Goal: Register for event/course

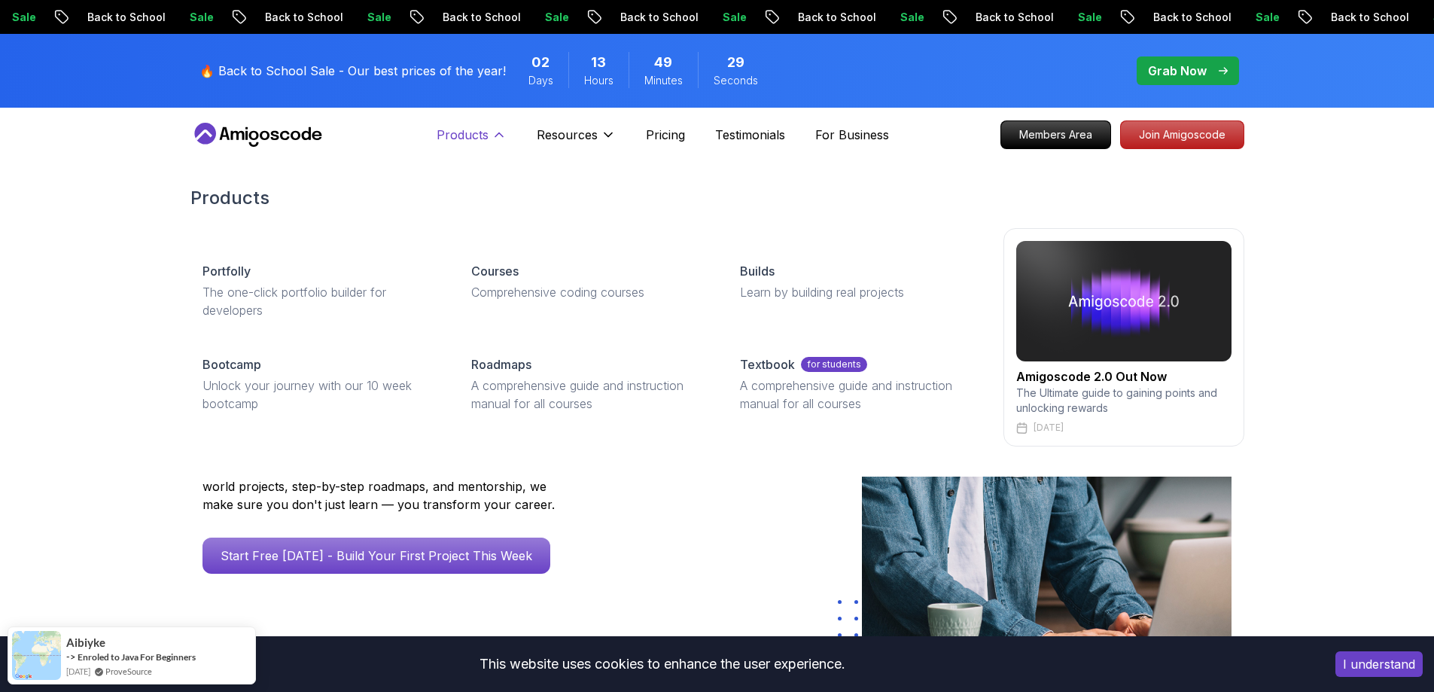
click at [498, 142] on icon at bounding box center [499, 134] width 15 height 15
click at [47, 328] on div "Resources Team Meet our awesome team members Blog The latest industry news, upd…" at bounding box center [717, 316] width 1434 height 321
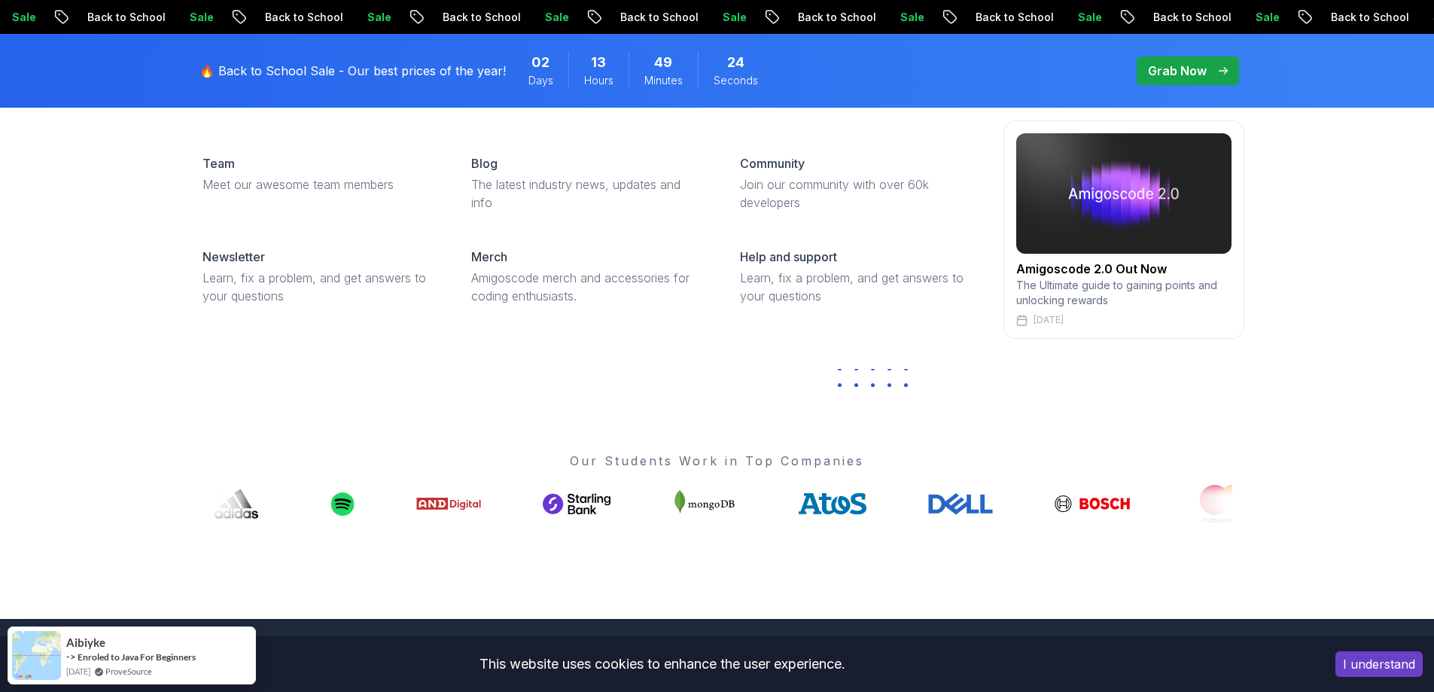
scroll to position [367, 0]
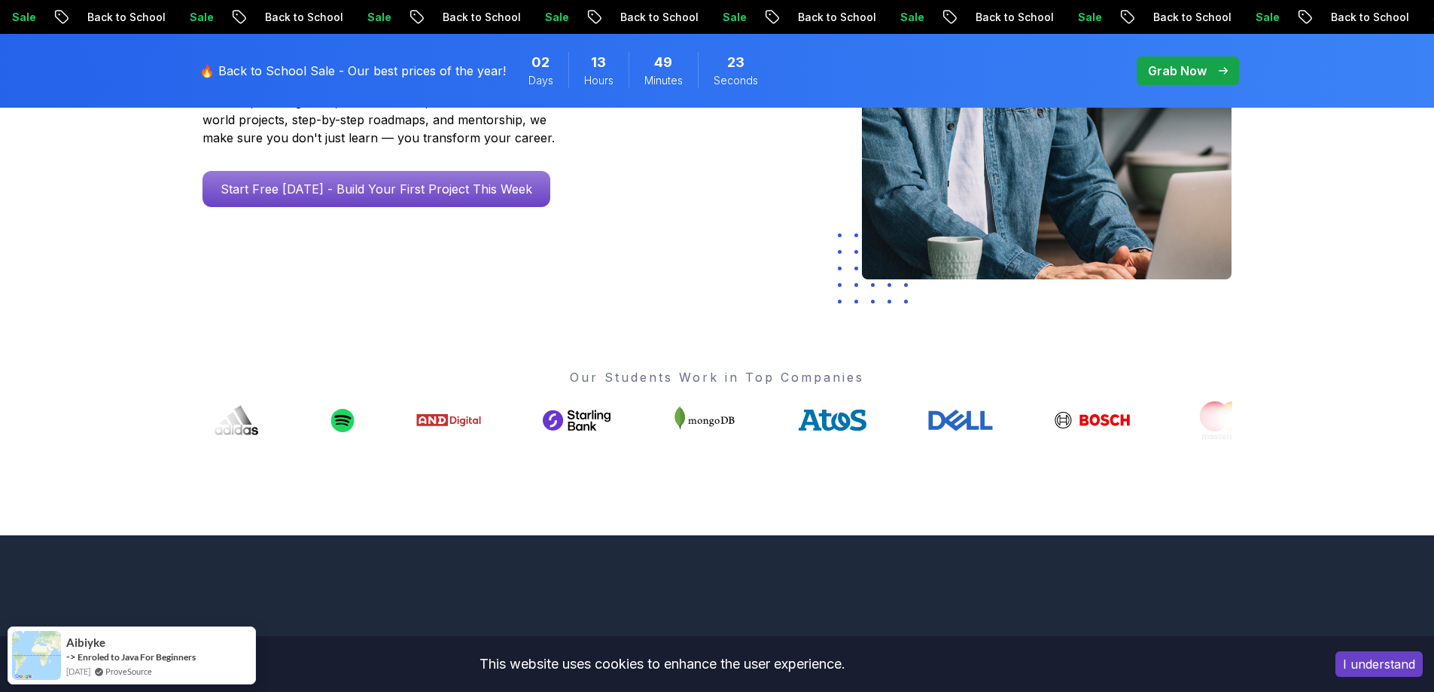
drag, startPoint x: 553, startPoint y: 422, endPoint x: 419, endPoint y: 432, distance: 134.3
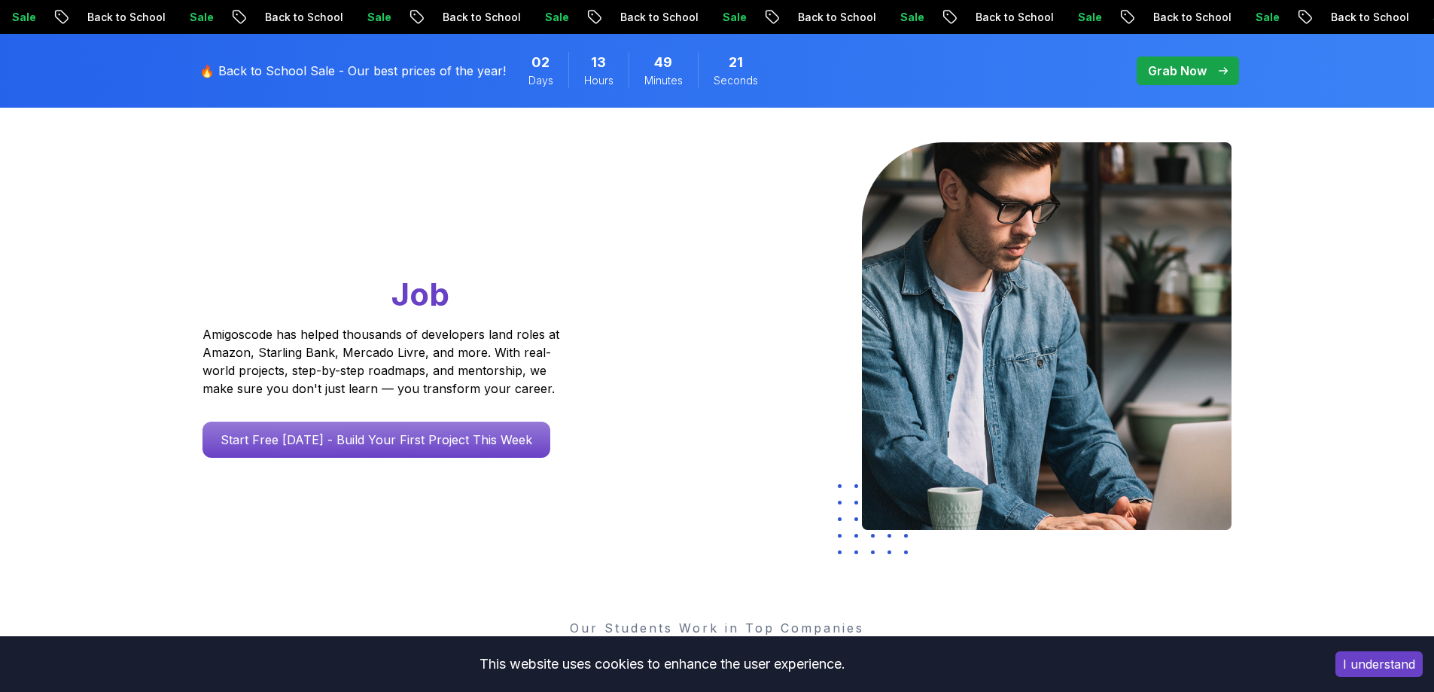
scroll to position [0, 0]
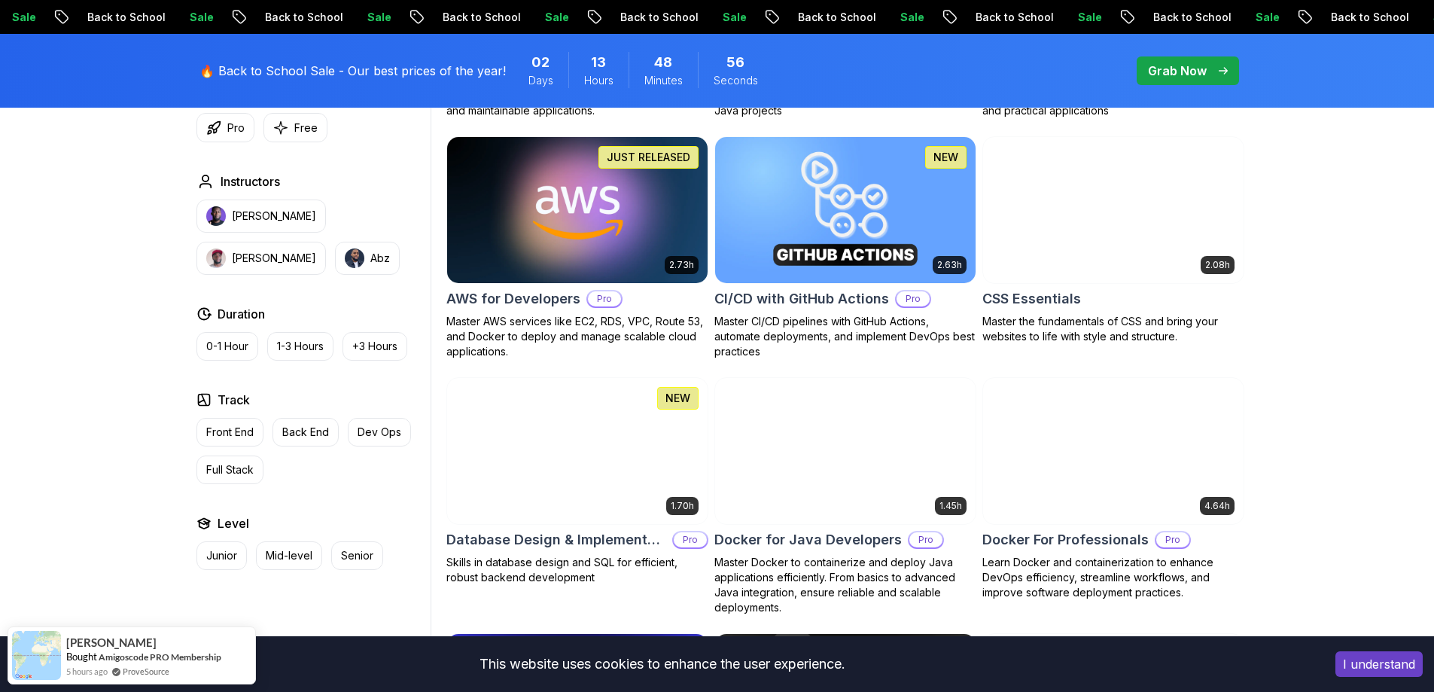
scroll to position [1135, 0]
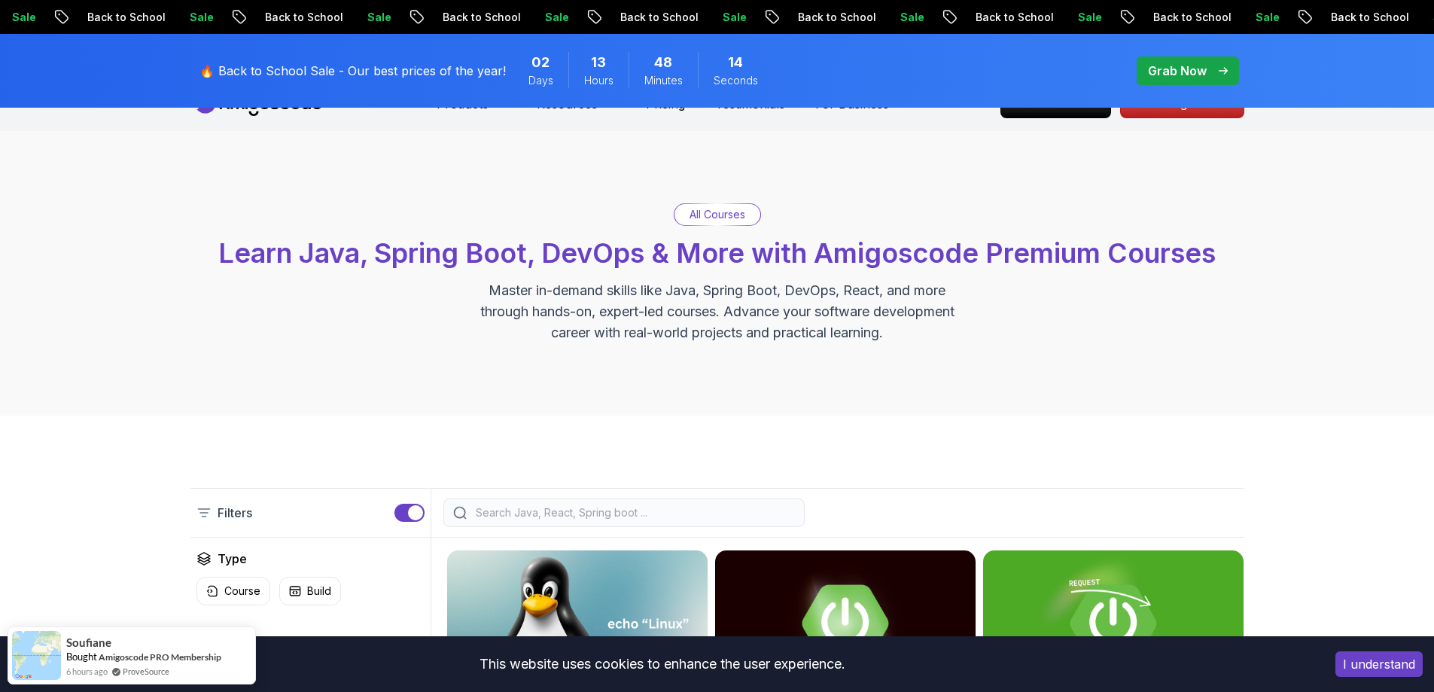
scroll to position [0, 0]
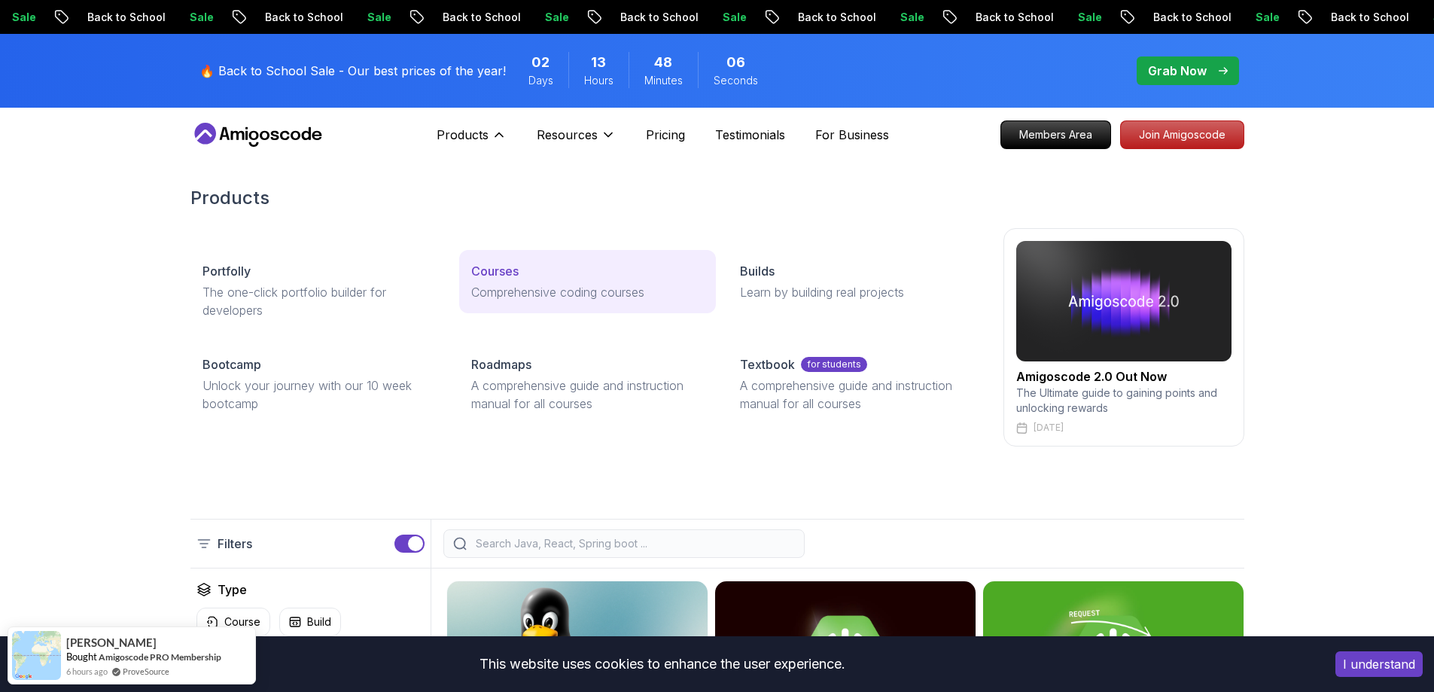
click at [507, 275] on p "Courses" at bounding box center [494, 271] width 47 height 18
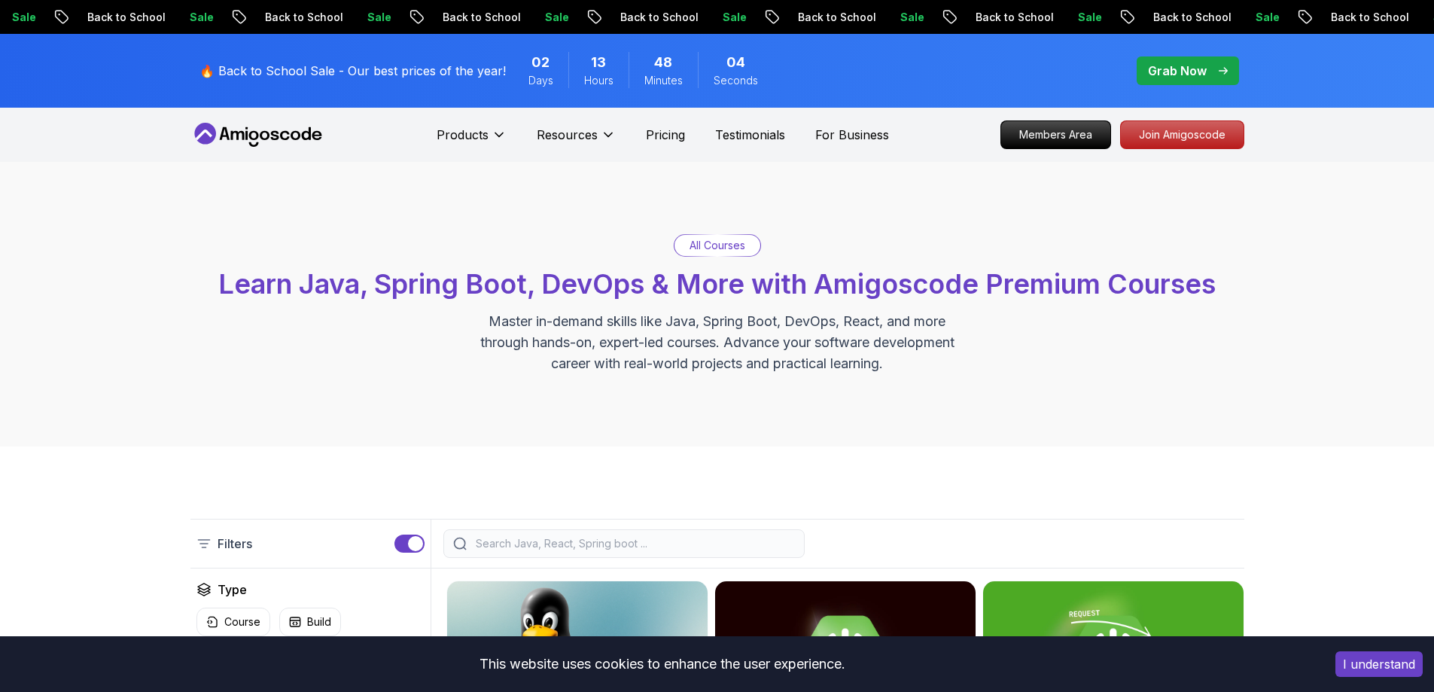
scroll to position [329, 0]
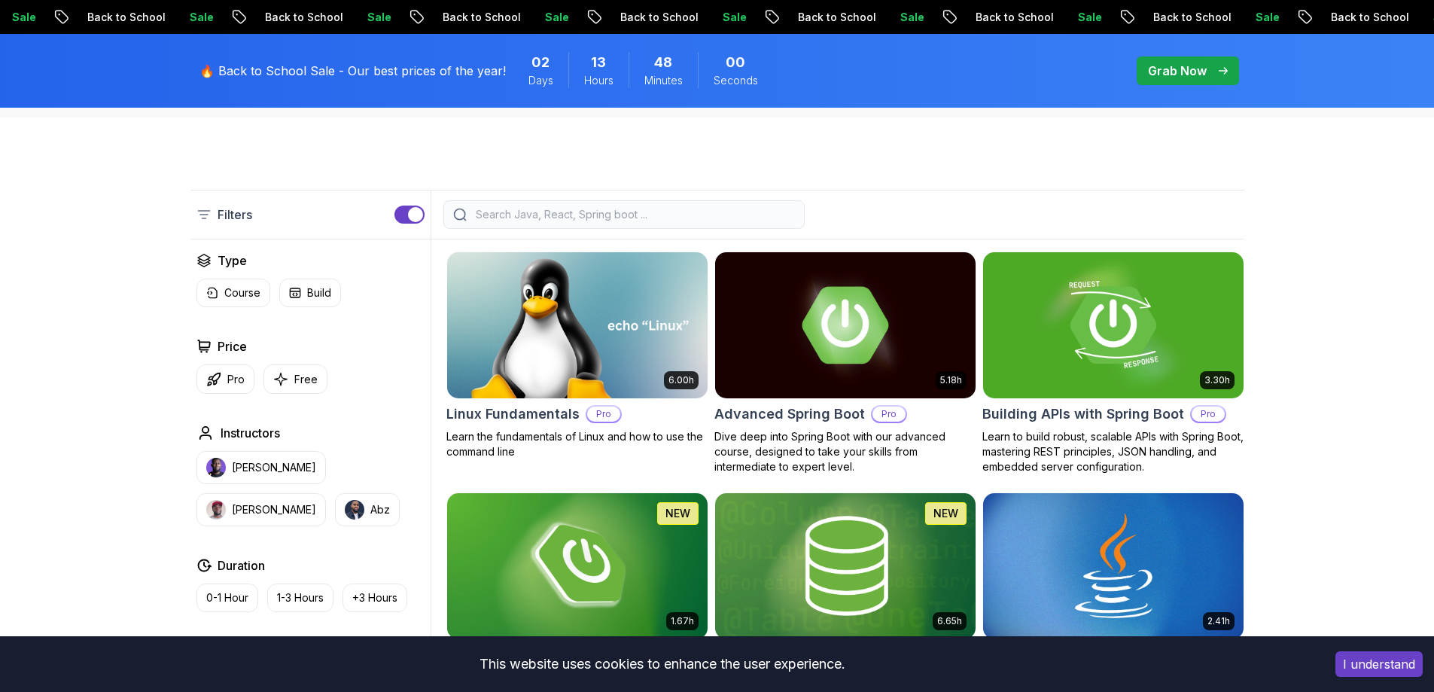
click at [626, 216] on input "search" at bounding box center [634, 214] width 322 height 15
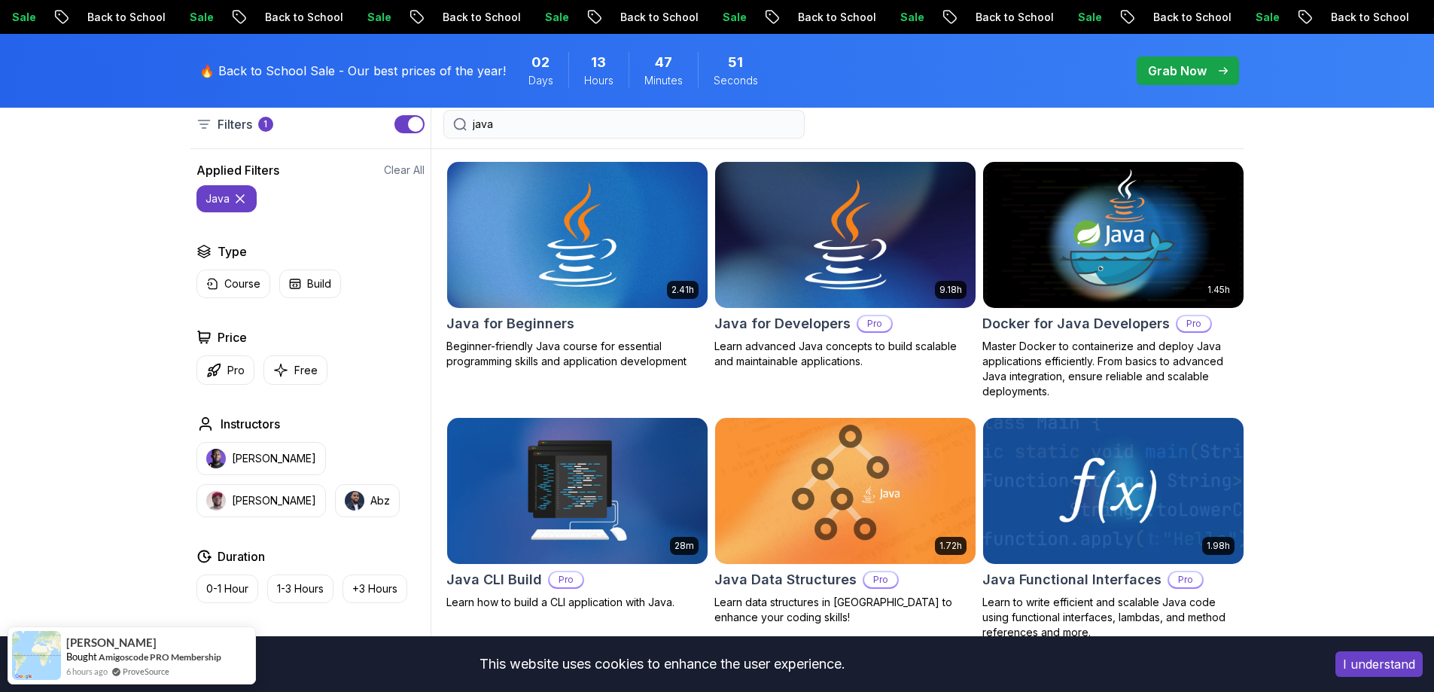
scroll to position [377, 0]
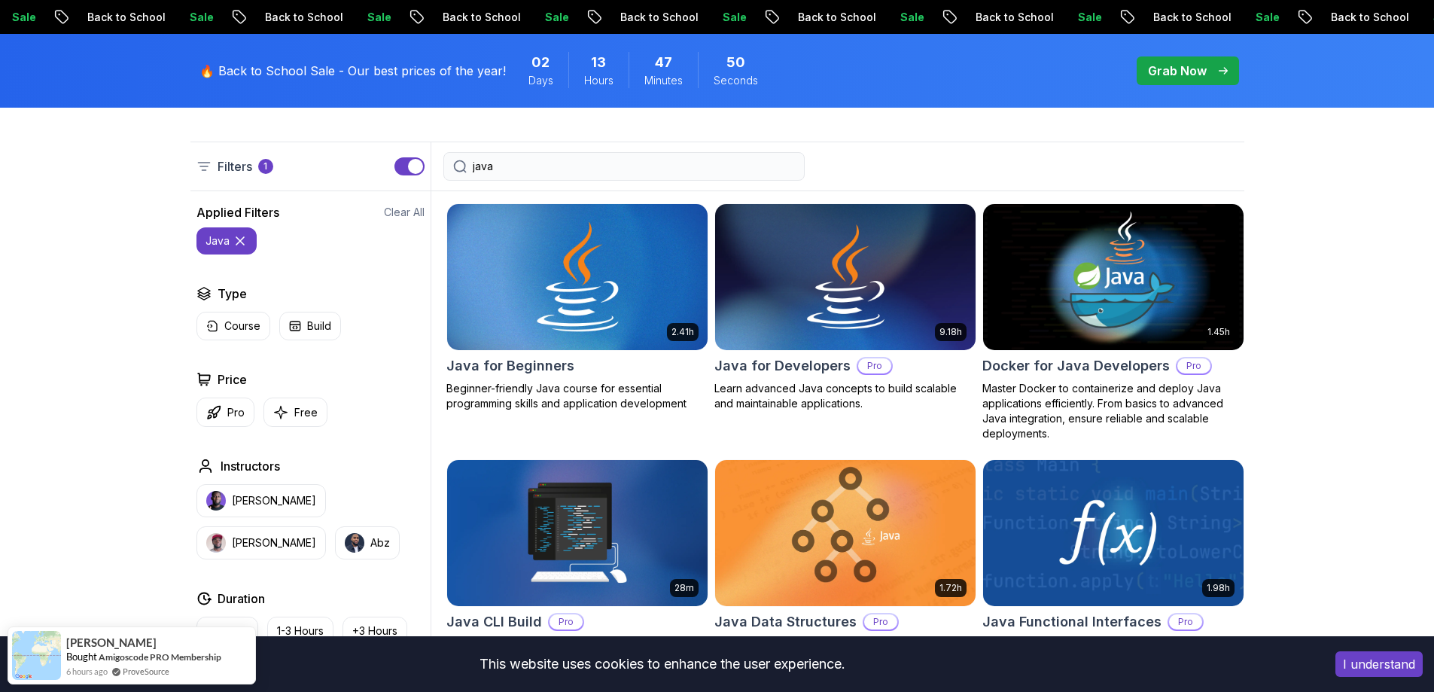
type input "java"
click at [586, 265] on img at bounding box center [576, 276] width 273 height 153
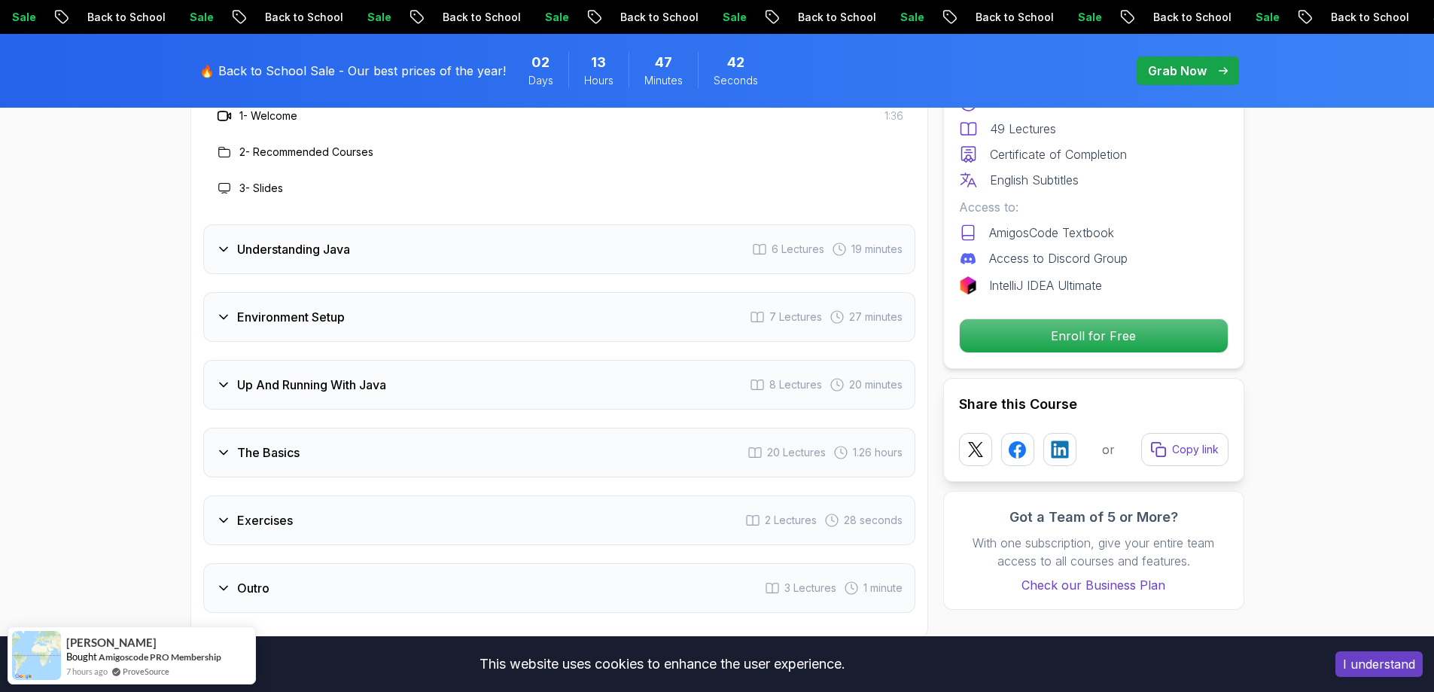
scroll to position [2328, 0]
click at [223, 248] on icon at bounding box center [224, 250] width 8 height 4
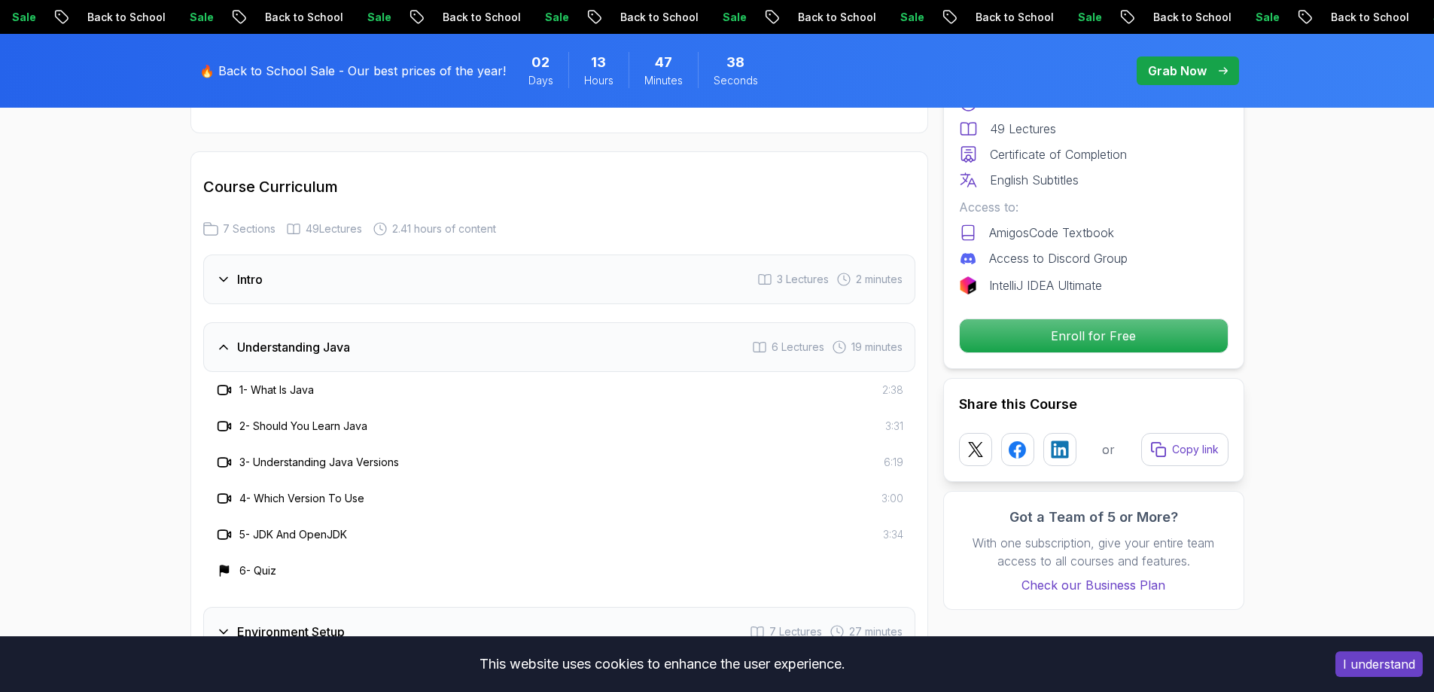
scroll to position [2121, 0]
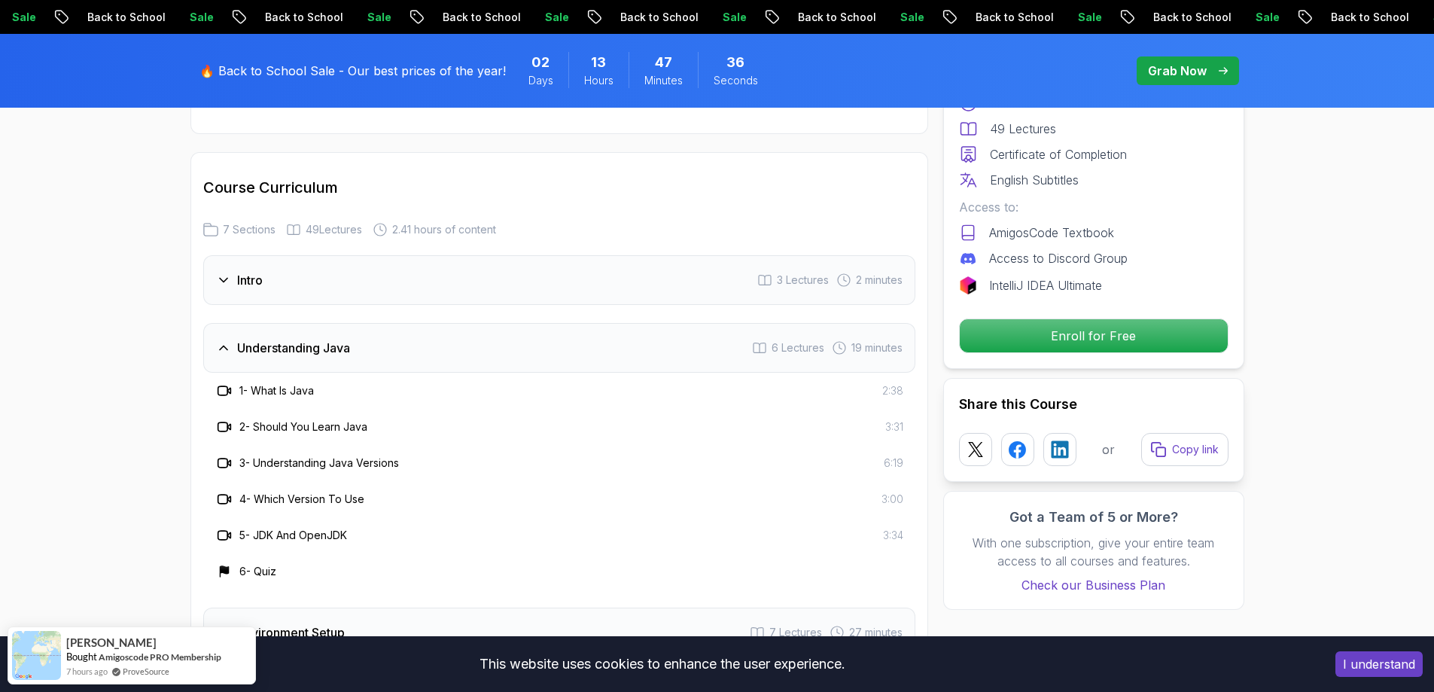
click at [221, 272] on icon at bounding box center [223, 279] width 15 height 15
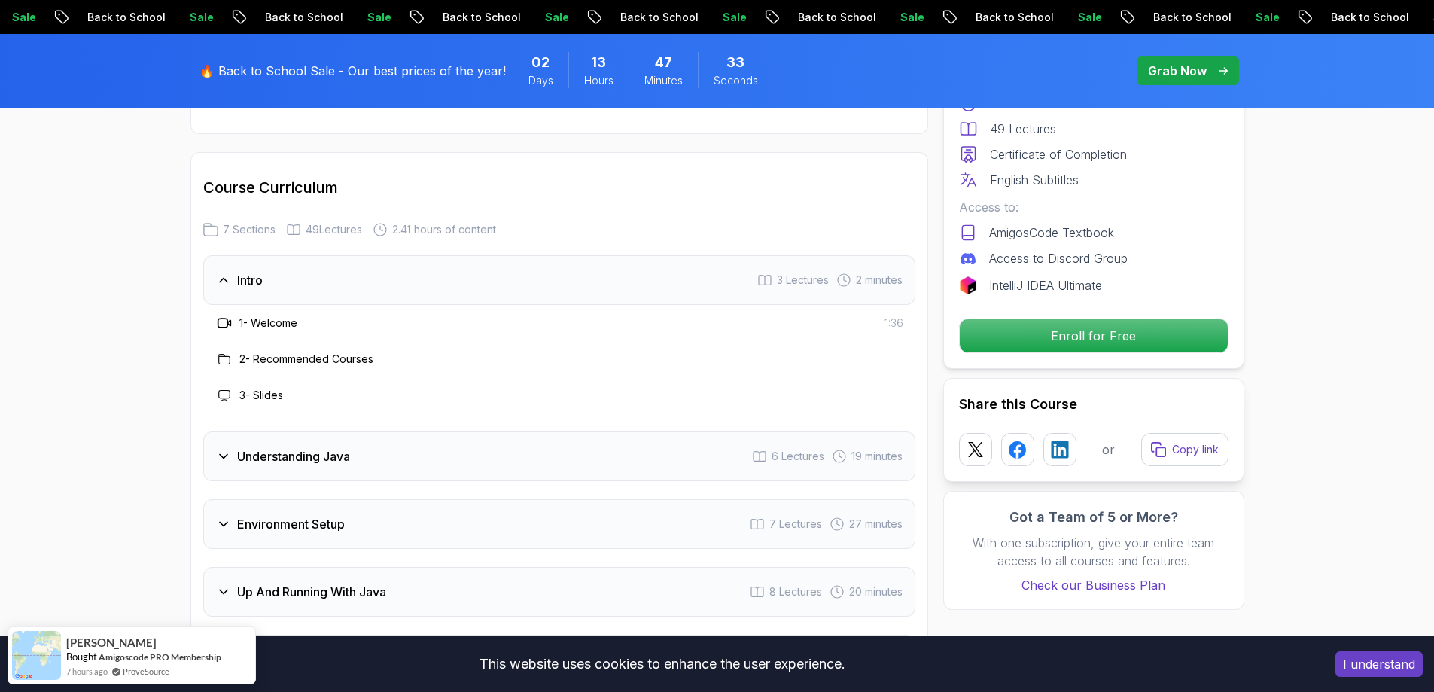
click at [224, 315] on icon at bounding box center [224, 322] width 15 height 15
click at [231, 350] on div at bounding box center [224, 359] width 18 height 18
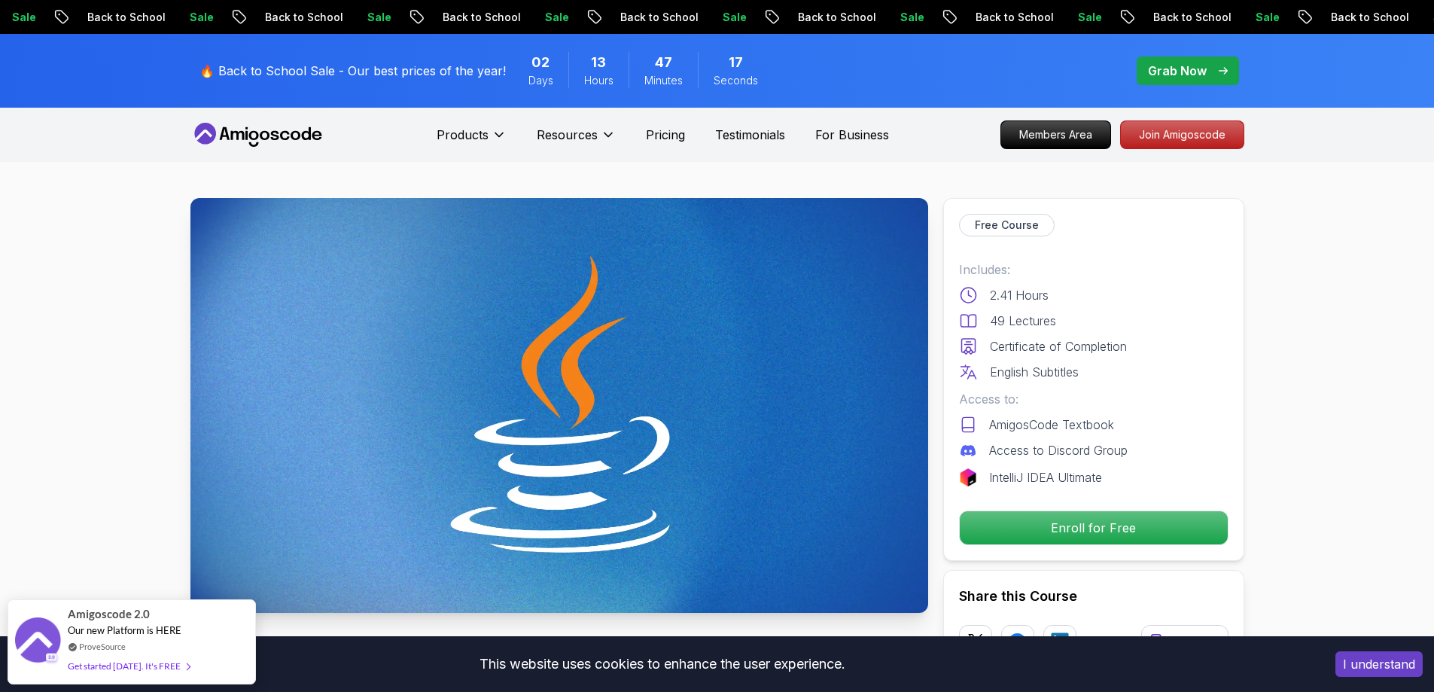
scroll to position [63, 0]
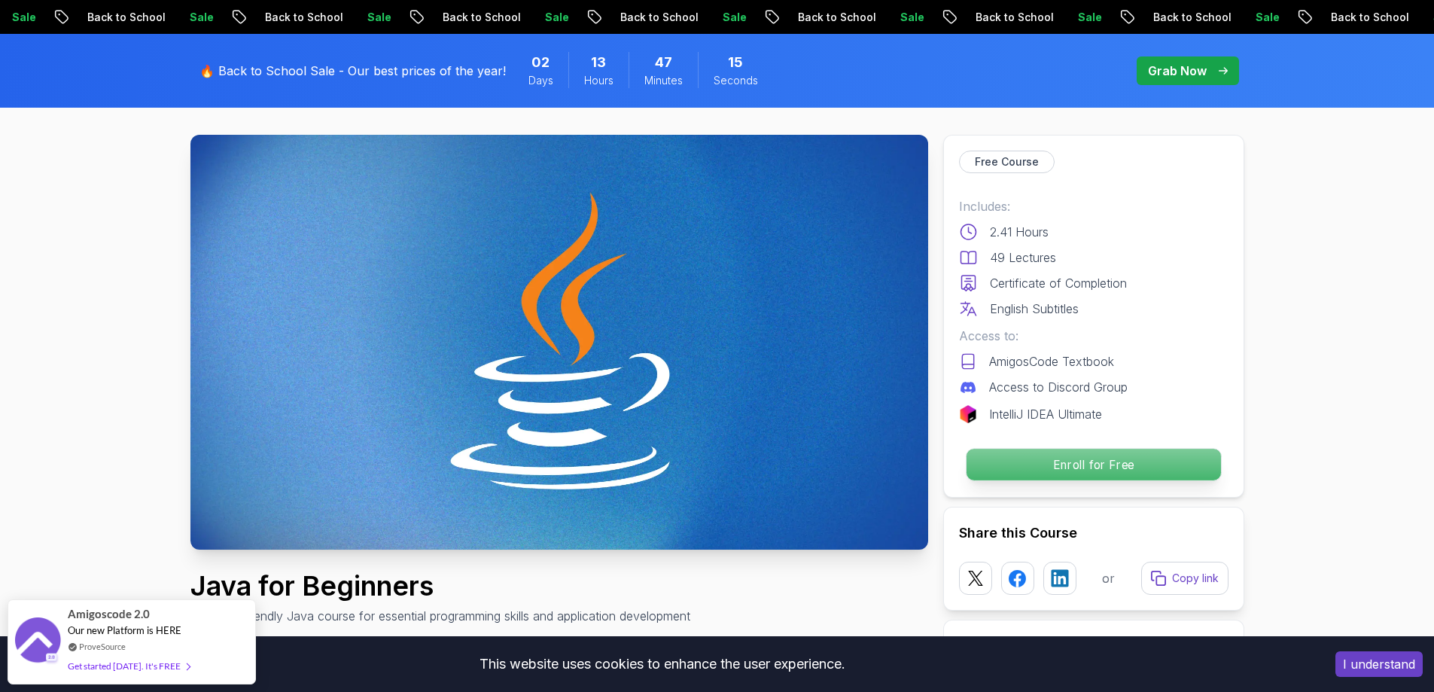
click at [1071, 455] on p "Enroll for Free" at bounding box center [1093, 465] width 254 height 32
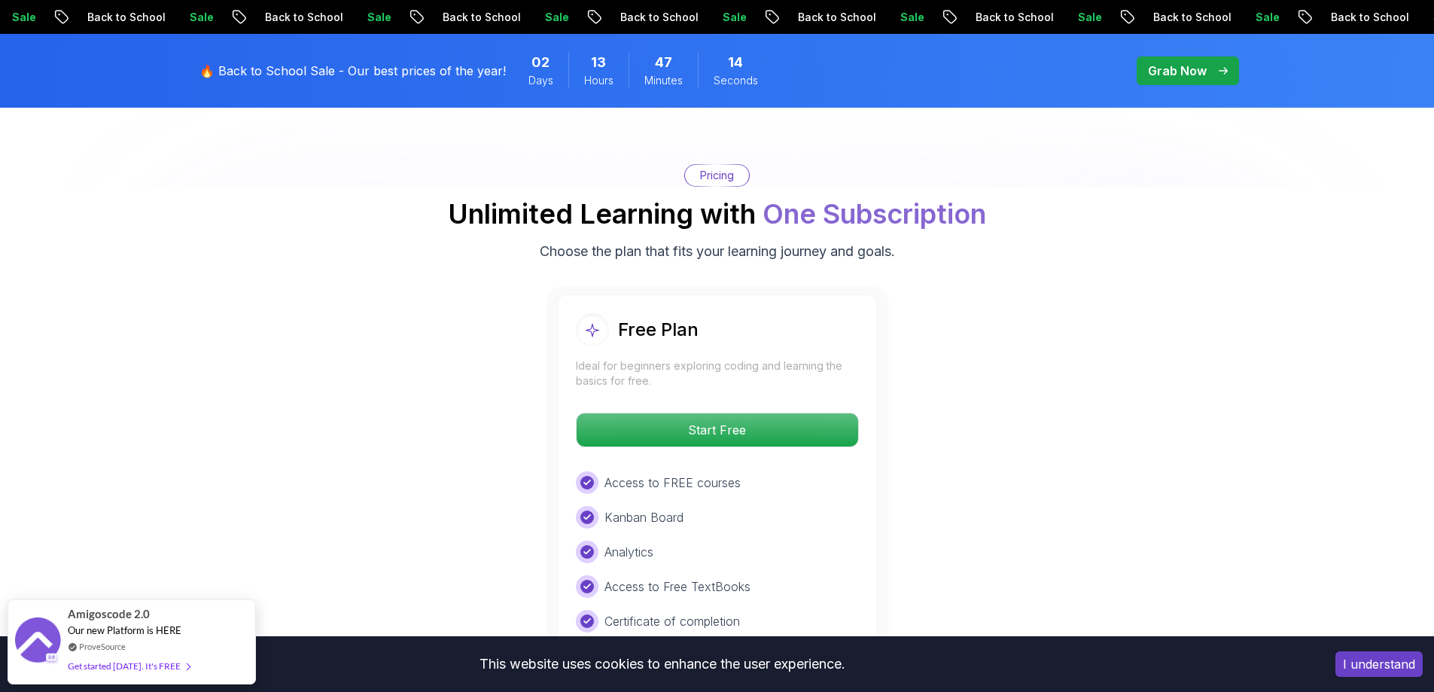
scroll to position [3002, 0]
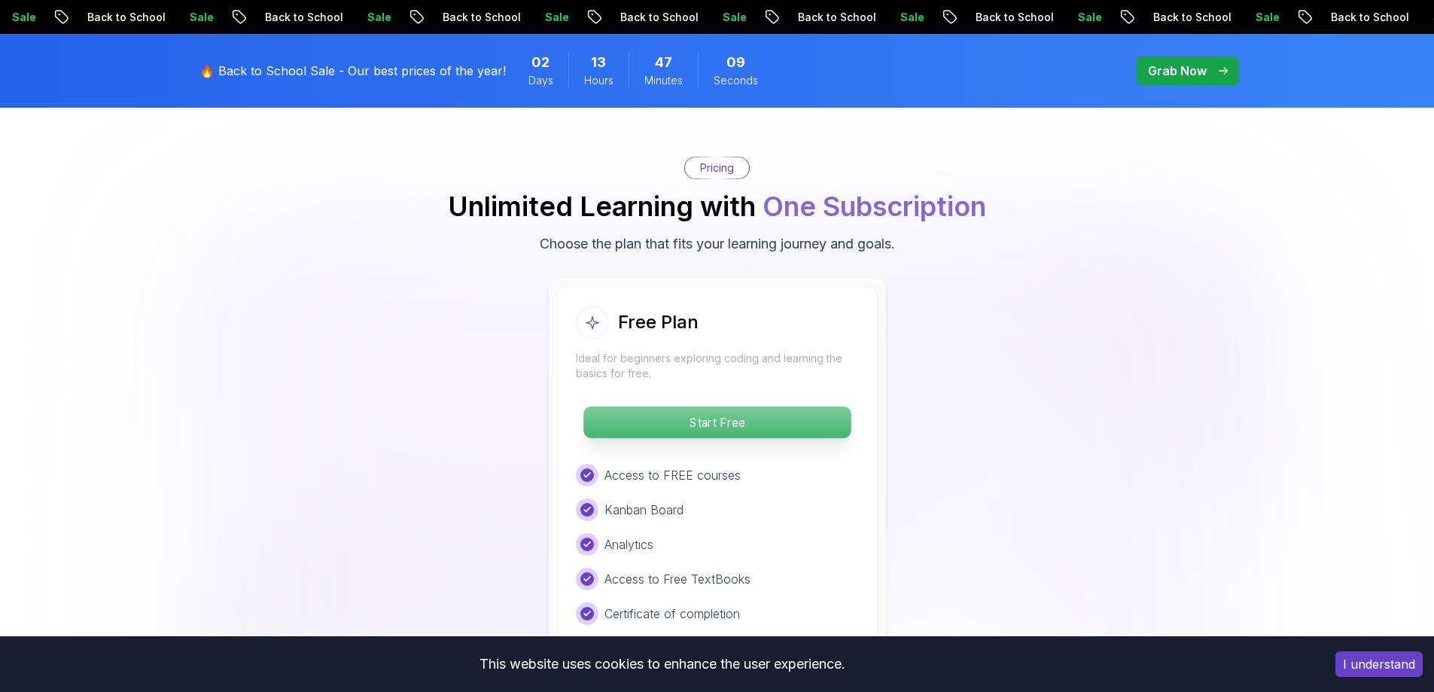
click at [753, 406] on p "Start Free" at bounding box center [716, 422] width 267 height 32
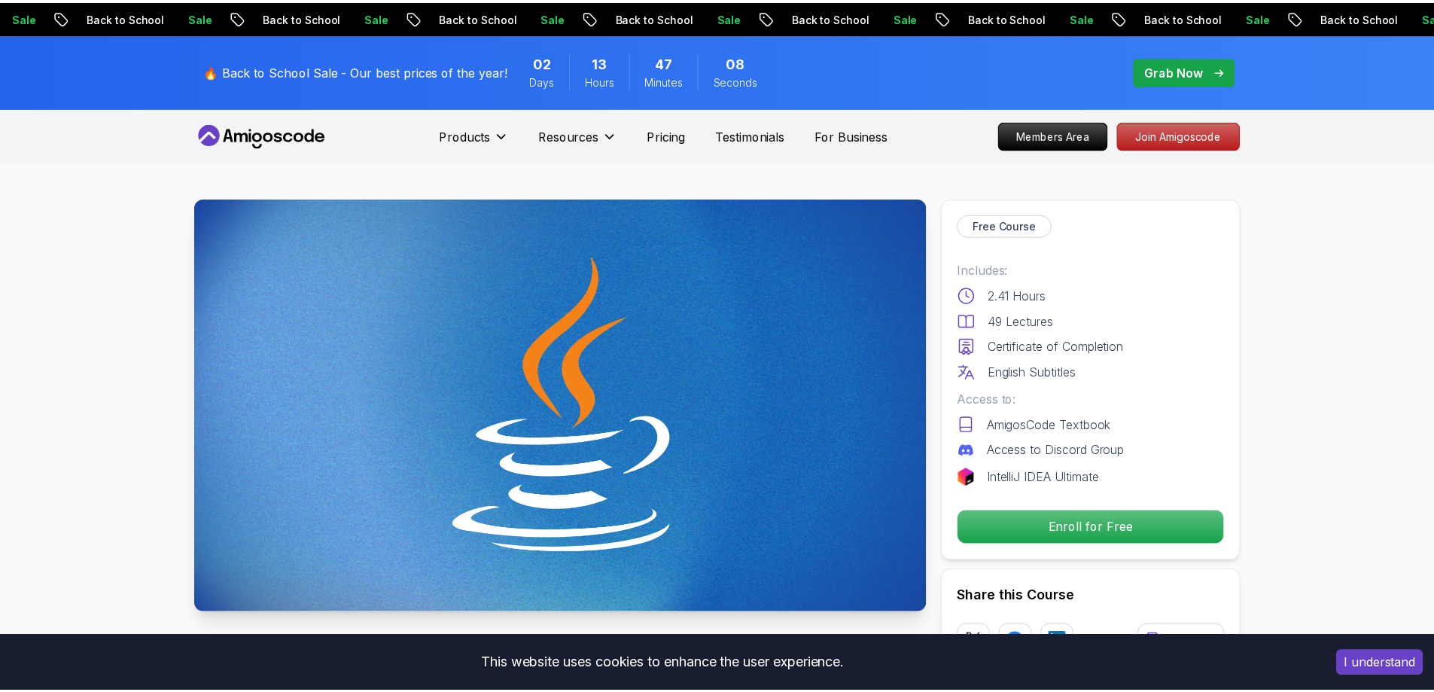
scroll to position [2, 0]
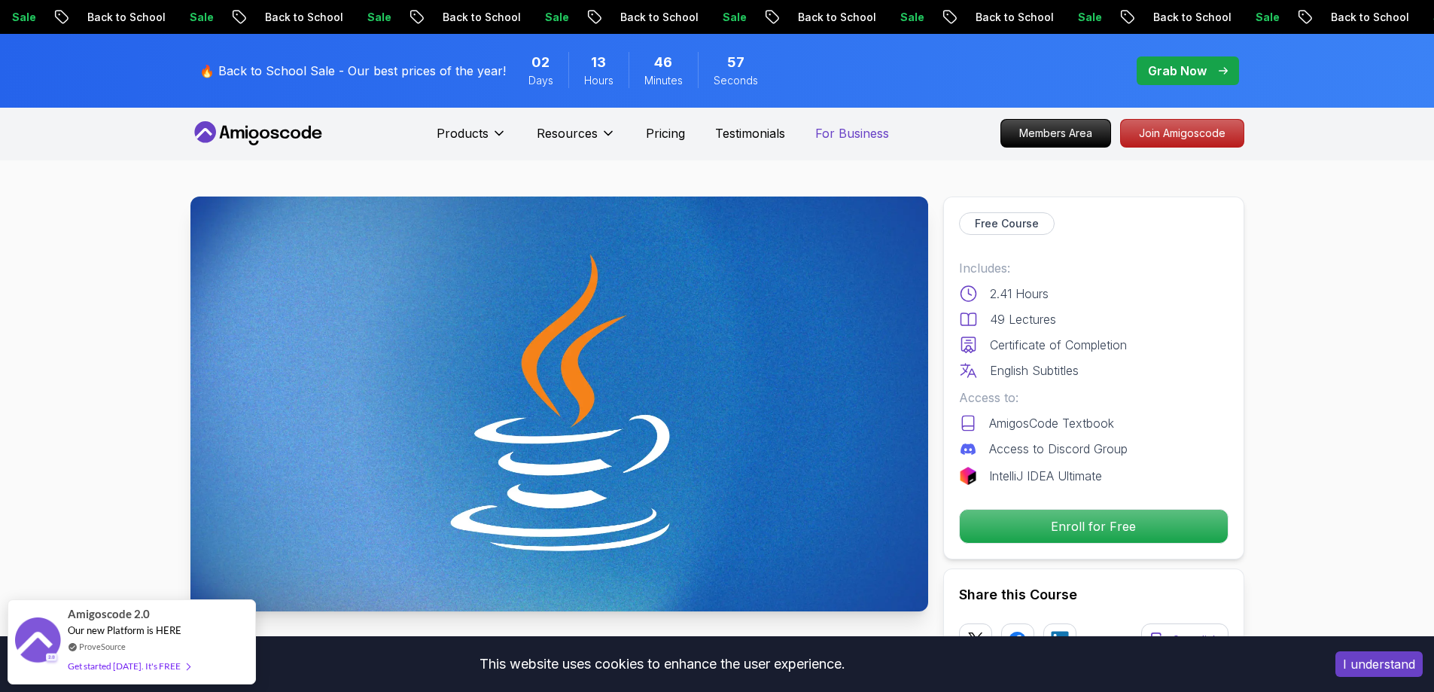
click at [841, 129] on p "For Business" at bounding box center [852, 133] width 74 height 18
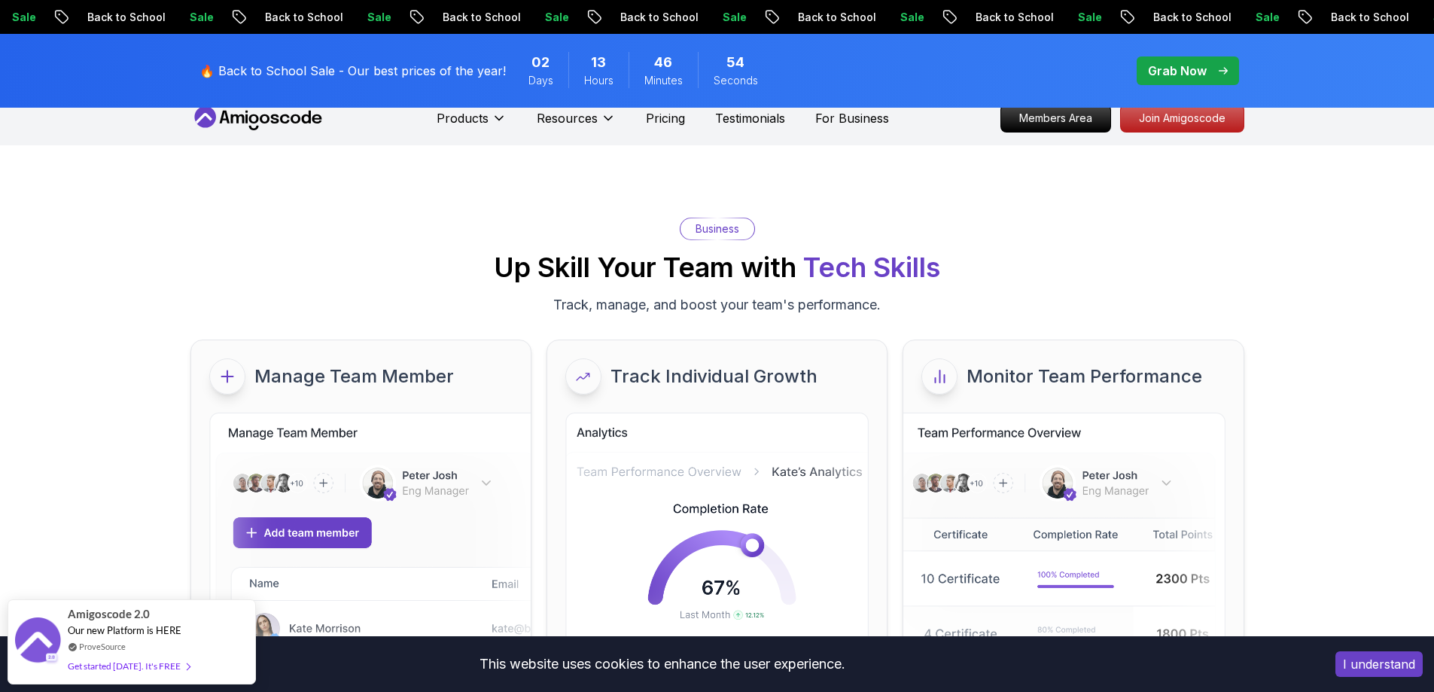
scroll to position [2, 0]
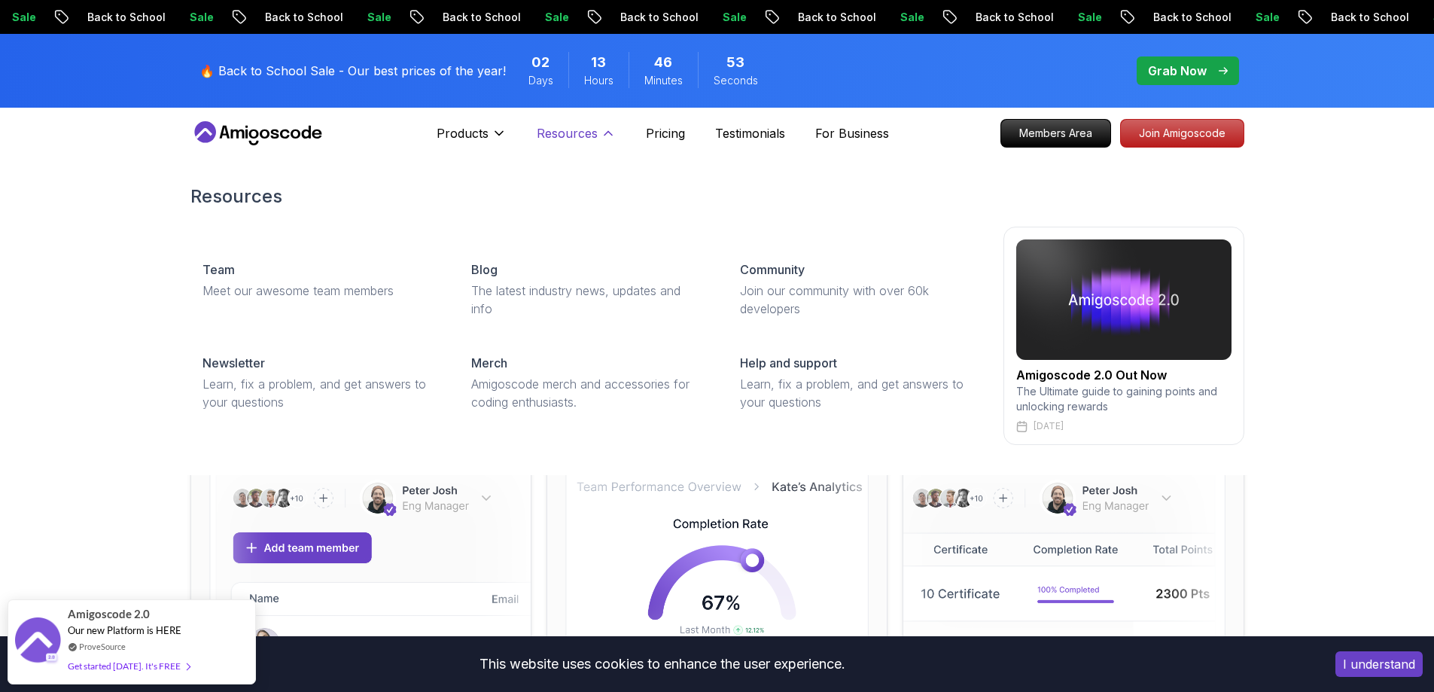
click at [596, 135] on p "Resources" at bounding box center [567, 133] width 61 height 18
click at [606, 129] on icon at bounding box center [608, 133] width 15 height 15
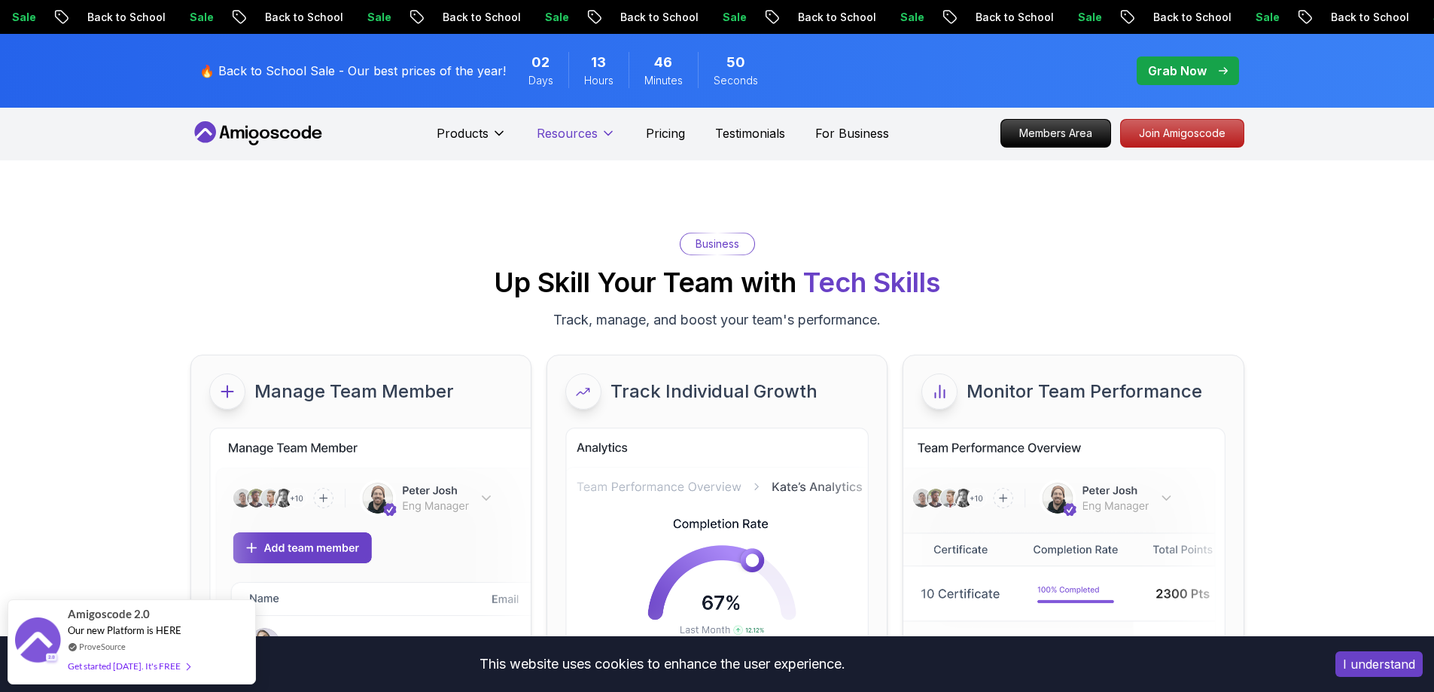
click at [606, 129] on icon at bounding box center [608, 133] width 15 height 15
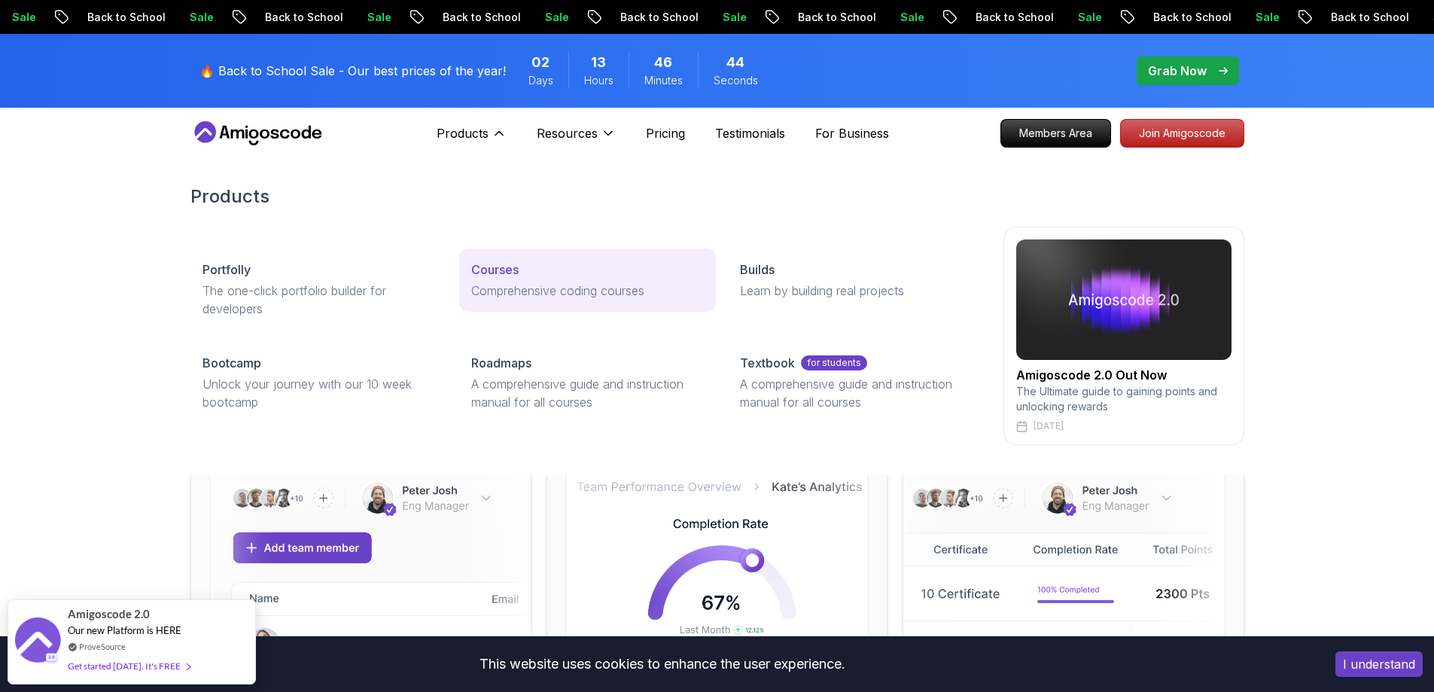
click at [494, 276] on p "Courses" at bounding box center [494, 269] width 47 height 18
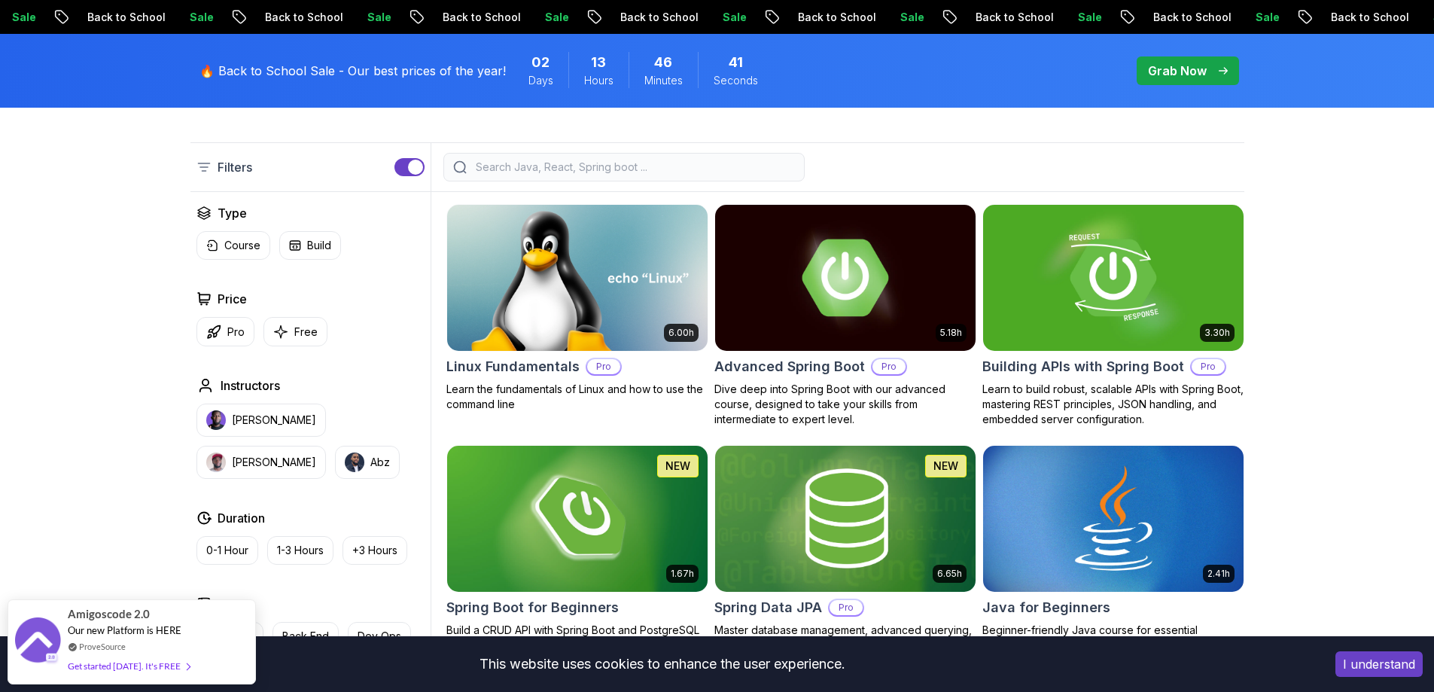
scroll to position [376, 0]
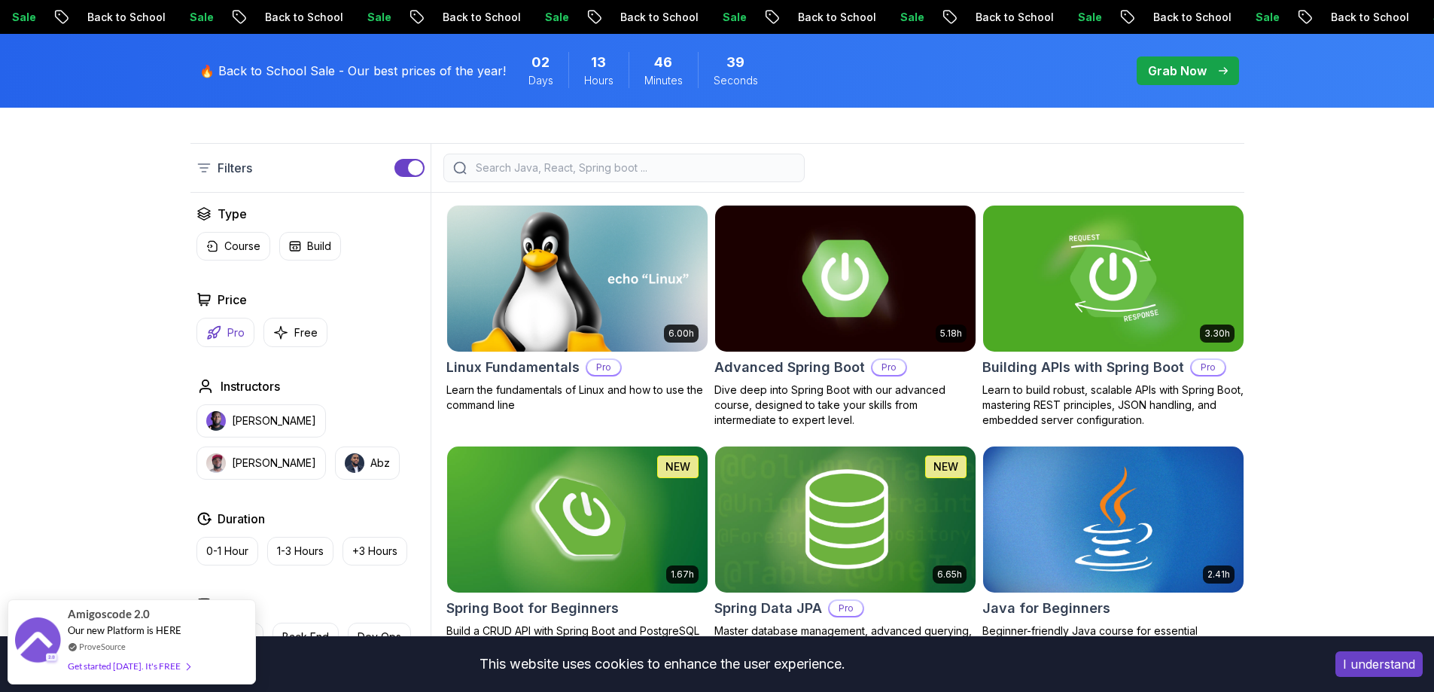
click at [228, 333] on p "Pro" at bounding box center [235, 332] width 17 height 15
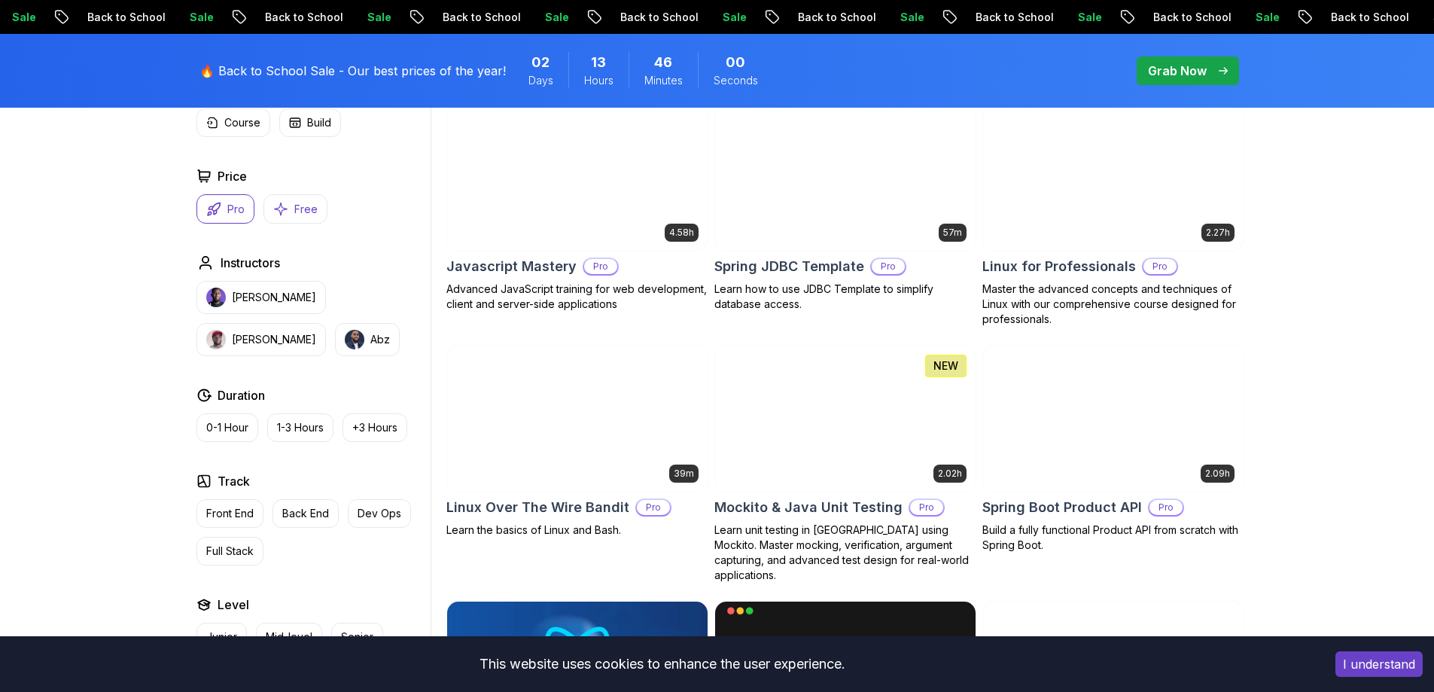
scroll to position [2416, 0]
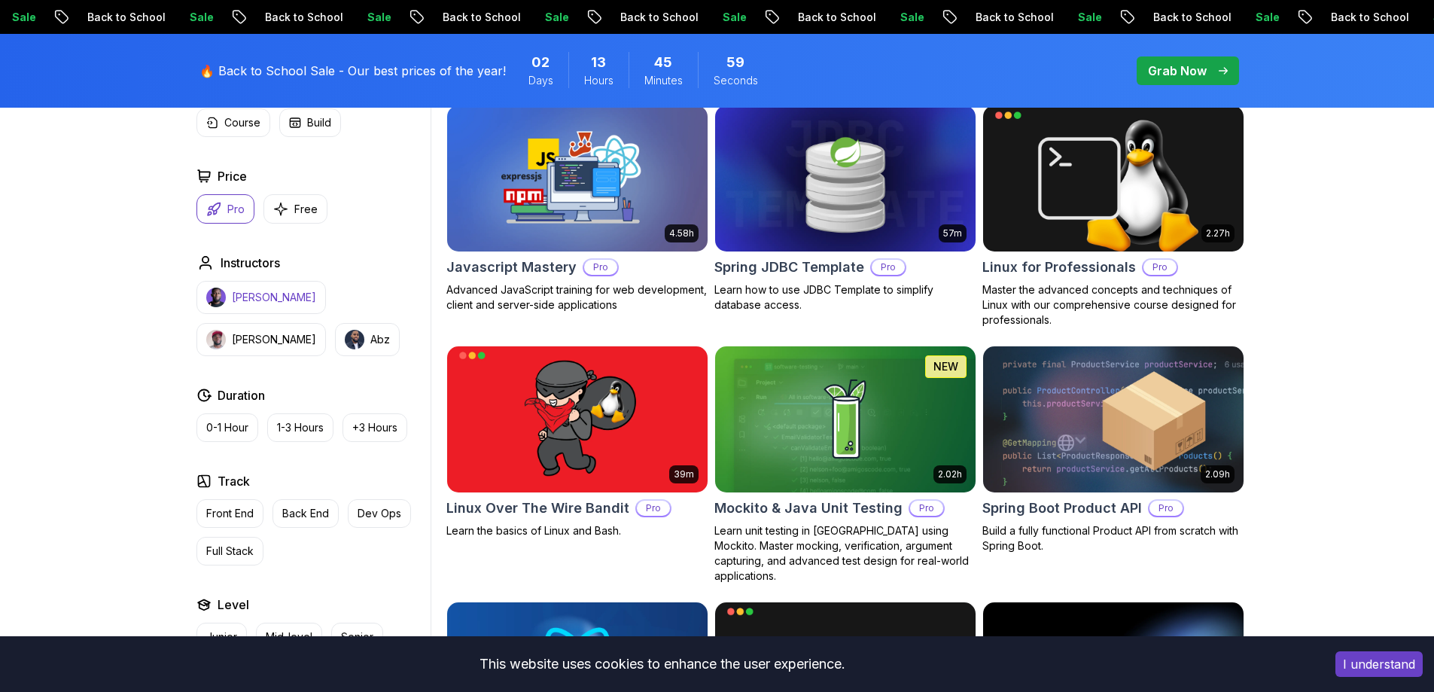
click at [231, 208] on p "Pro" at bounding box center [235, 209] width 17 height 15
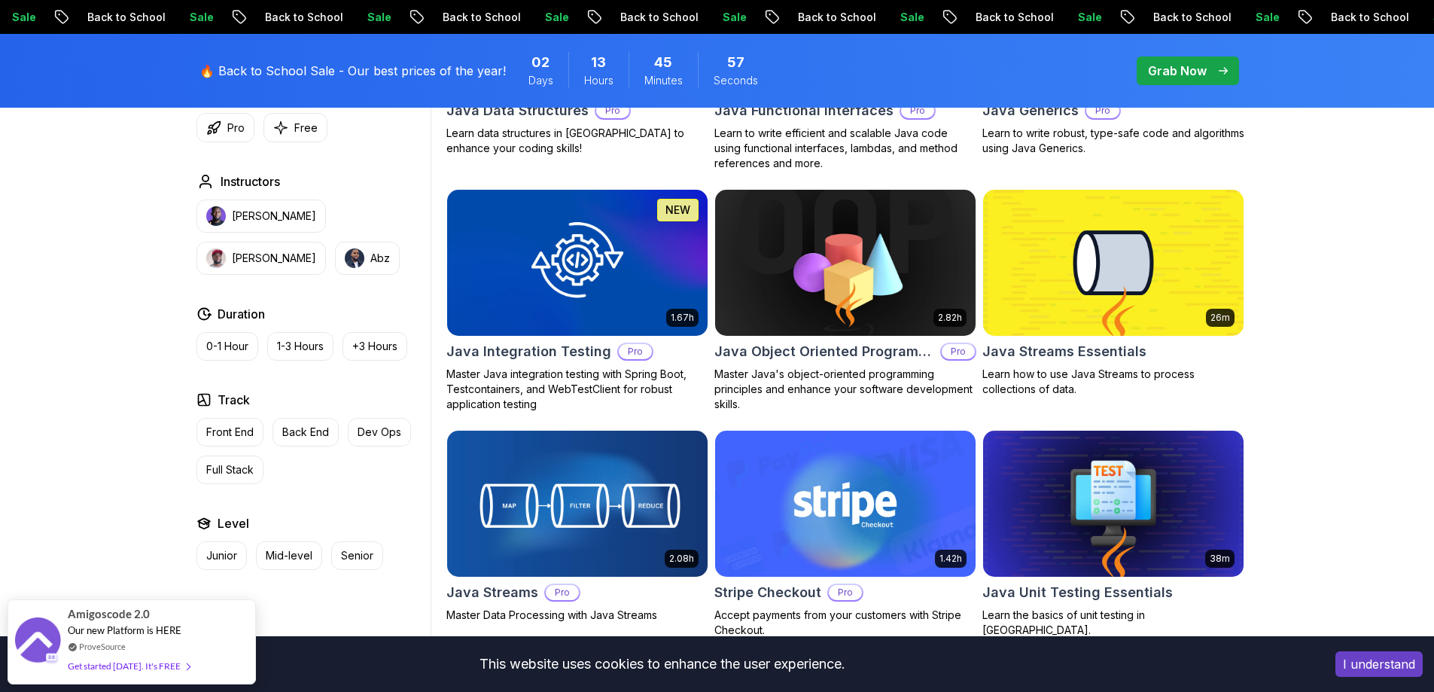
scroll to position [2285, 0]
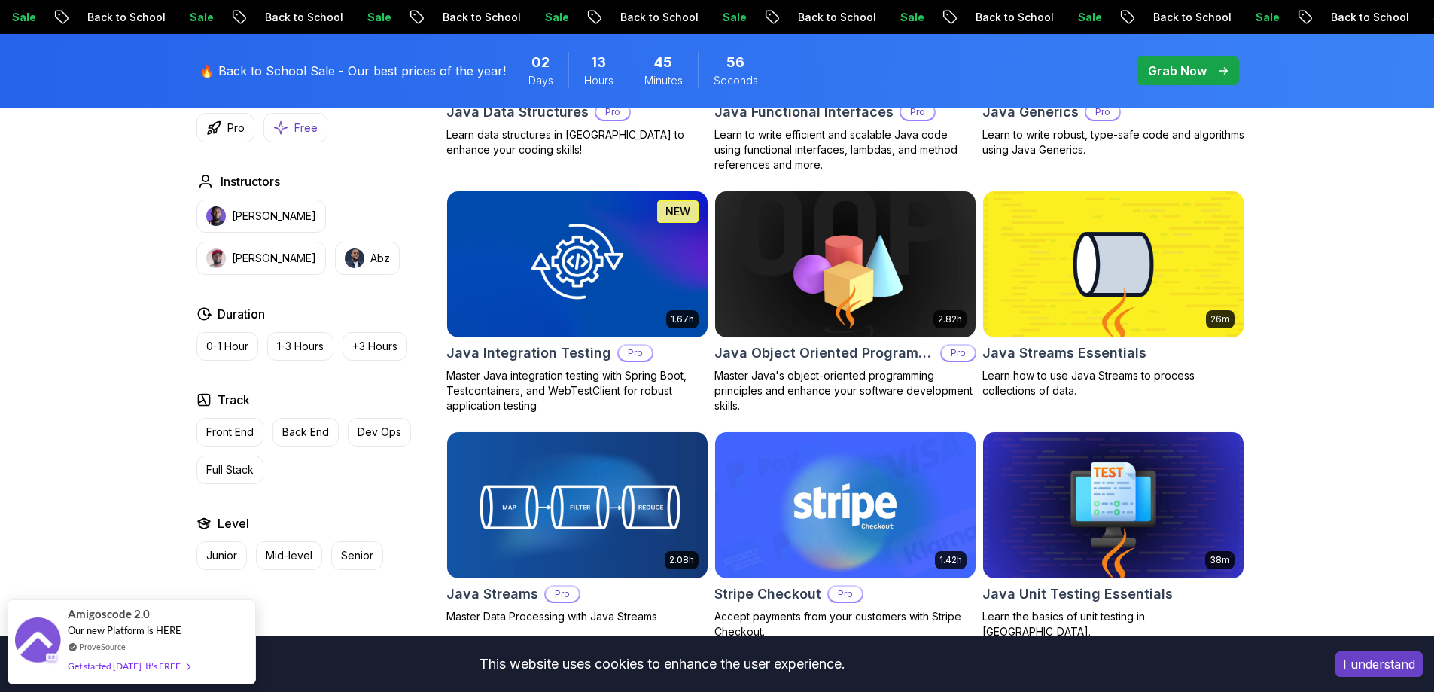
click at [297, 134] on p "Free" at bounding box center [305, 127] width 23 height 15
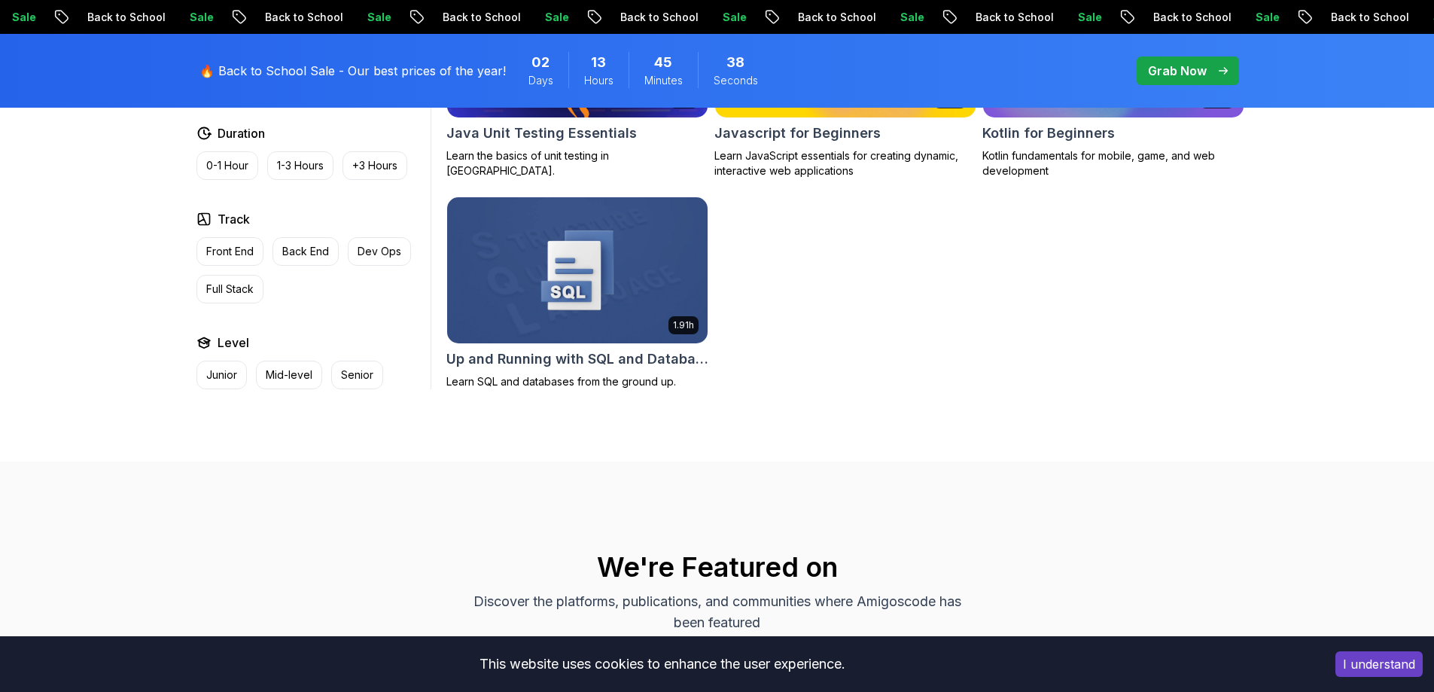
scroll to position [1061, 0]
